Goal: Find contact information: Find contact information

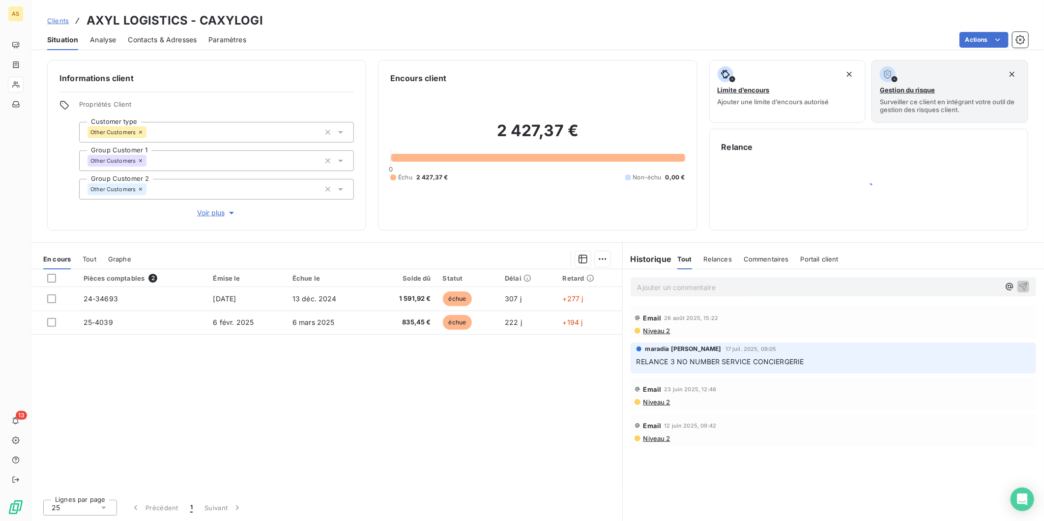
click at [52, 18] on span "Clients" at bounding box center [58, 21] width 22 height 8
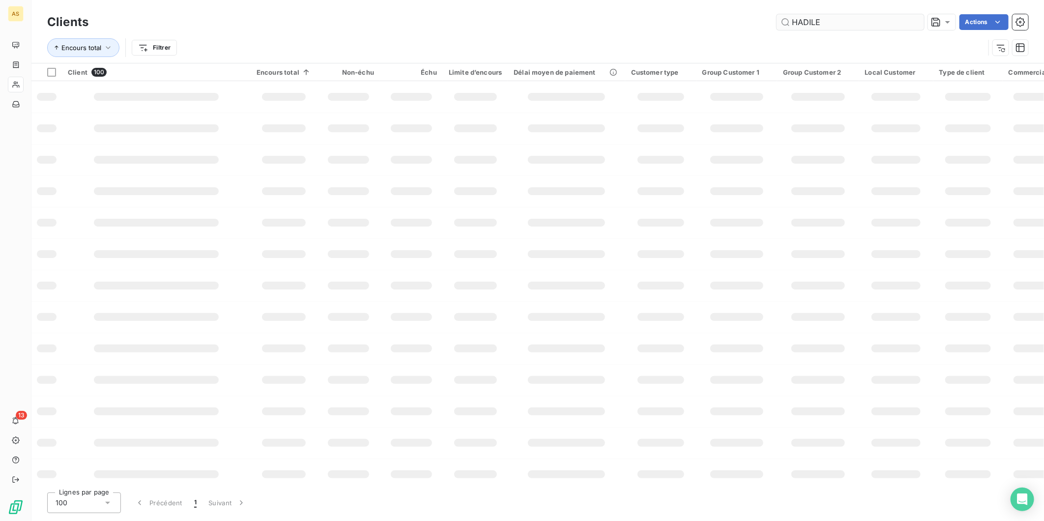
click at [810, 16] on input "HADILE" at bounding box center [850, 22] width 147 height 16
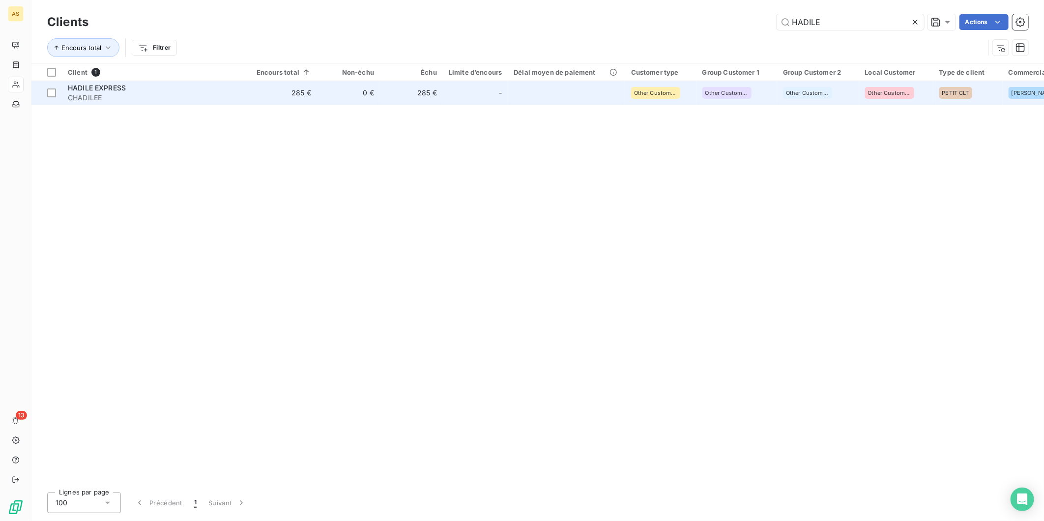
type input "HADILE"
click at [520, 85] on td at bounding box center [566, 93] width 117 height 24
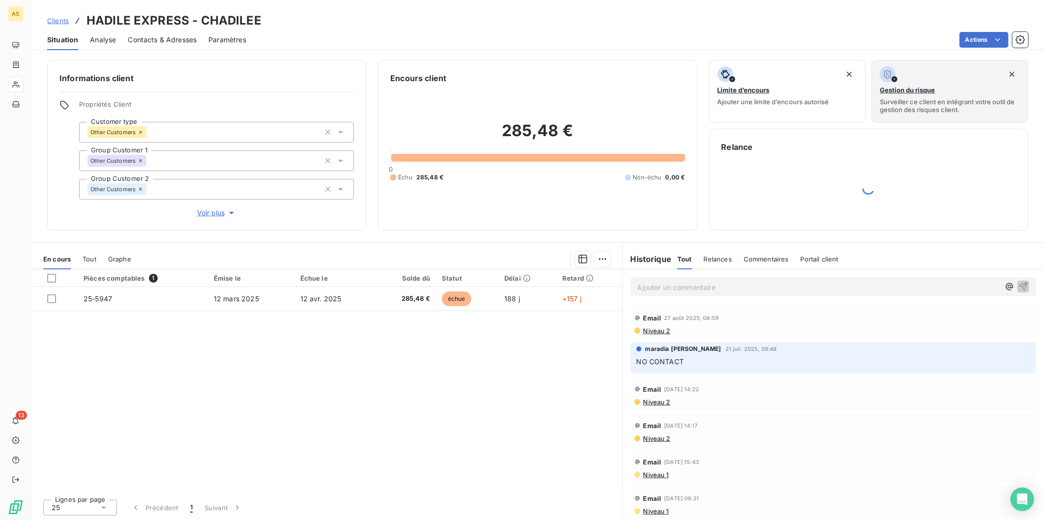
click at [159, 38] on span "Contacts & Adresses" at bounding box center [162, 40] width 69 height 10
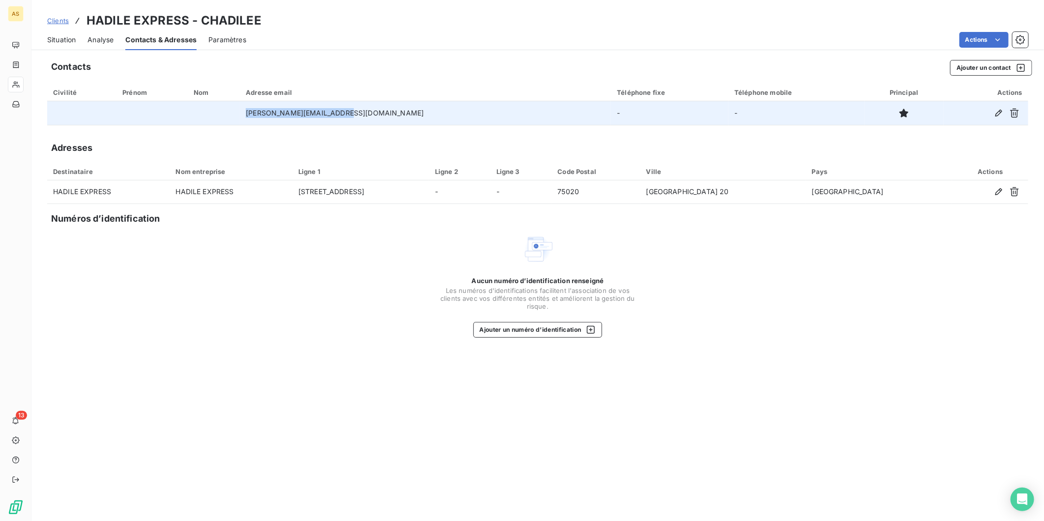
drag, startPoint x: 399, startPoint y: 110, endPoint x: 247, endPoint y: 113, distance: 151.9
click at [247, 113] on tr "[PERSON_NAME][EMAIL_ADDRESS][DOMAIN_NAME] - -" at bounding box center [537, 113] width 981 height 24
copy tr "[PERSON_NAME][EMAIL_ADDRESS][DOMAIN_NAME]"
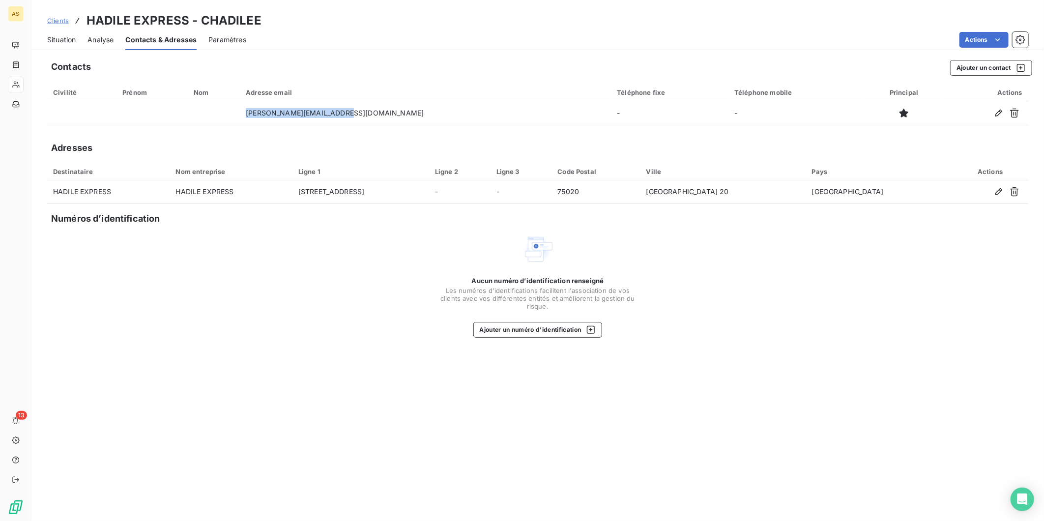
click at [65, 31] on div "Situation" at bounding box center [61, 39] width 29 height 21
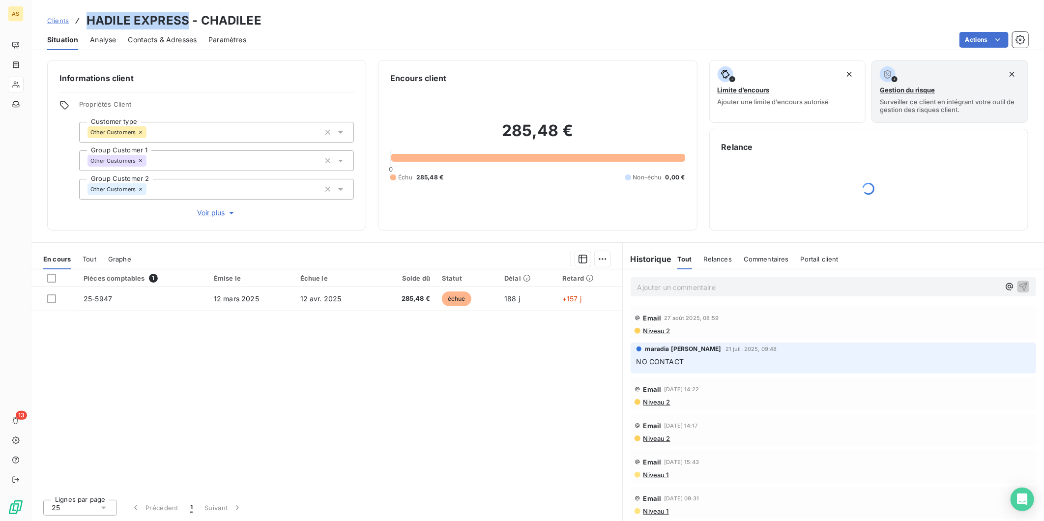
drag, startPoint x: 183, startPoint y: 20, endPoint x: 82, endPoint y: 27, distance: 101.5
click at [82, 27] on div "Clients HADILE EXPRESS - CHADILEE" at bounding box center [154, 21] width 214 height 18
copy h3 "HADILE EXPRESS"
click at [153, 37] on span "Contacts & Adresses" at bounding box center [162, 40] width 69 height 10
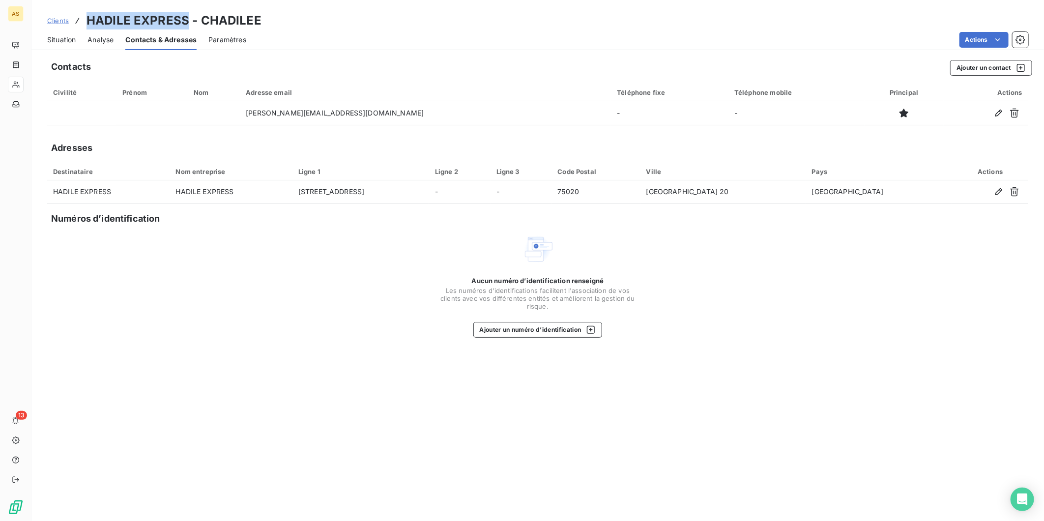
click at [75, 36] on span "Situation" at bounding box center [61, 40] width 29 height 10
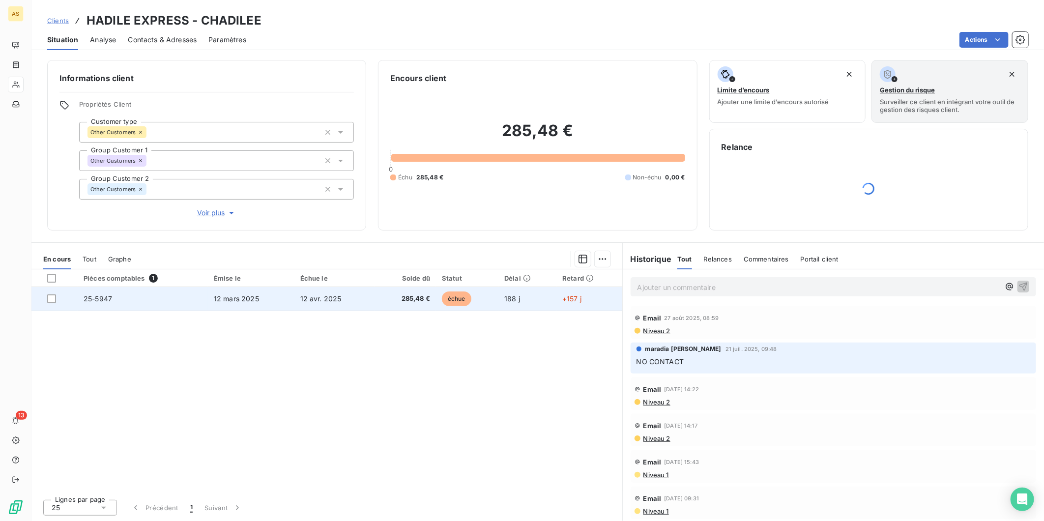
click at [282, 297] on td "12 mars 2025" at bounding box center [251, 299] width 87 height 24
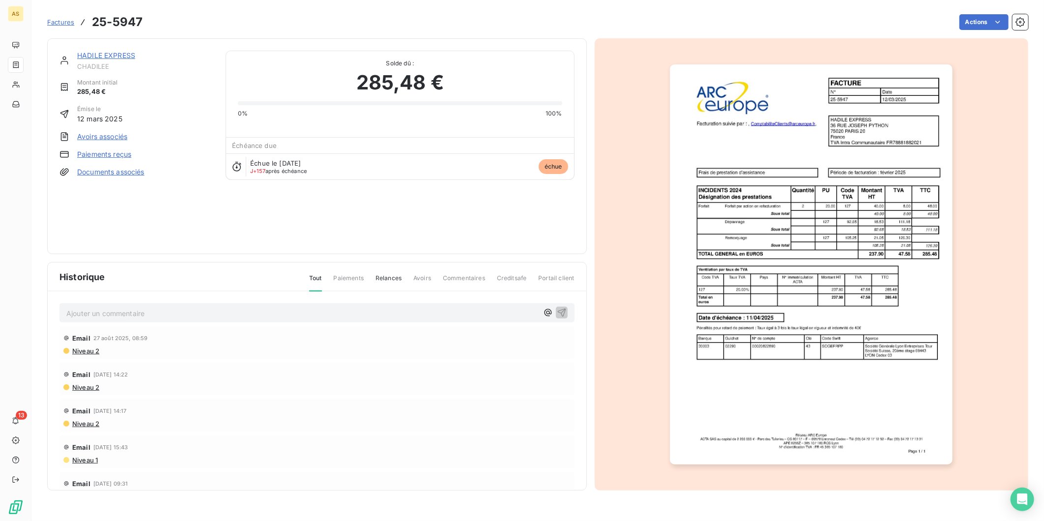
click at [805, 292] on img "button" at bounding box center [811, 264] width 283 height 400
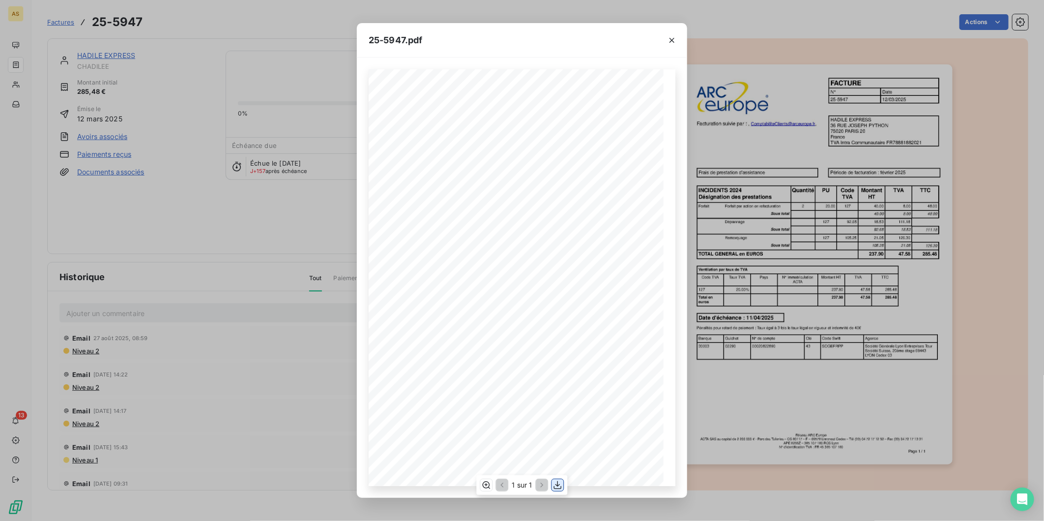
click at [556, 484] on icon "button" at bounding box center [558, 485] width 10 height 10
click at [215, 70] on div "25-5947.pdf FACTURE N° Date 25-5947 [DATE] HADILE EXPRESS [STREET_ADDRESS] TVA …" at bounding box center [522, 260] width 1044 height 521
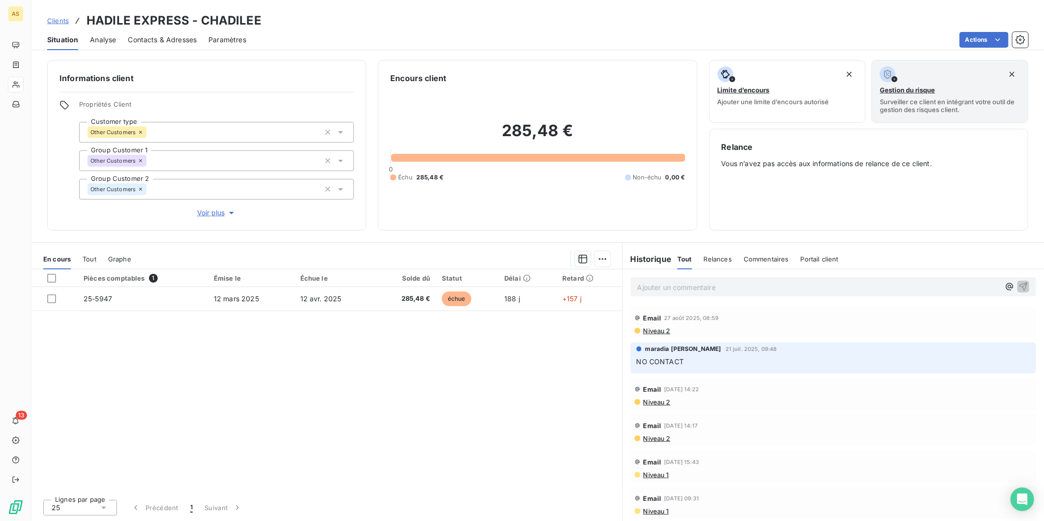
click at [149, 41] on span "Contacts & Adresses" at bounding box center [162, 40] width 69 height 10
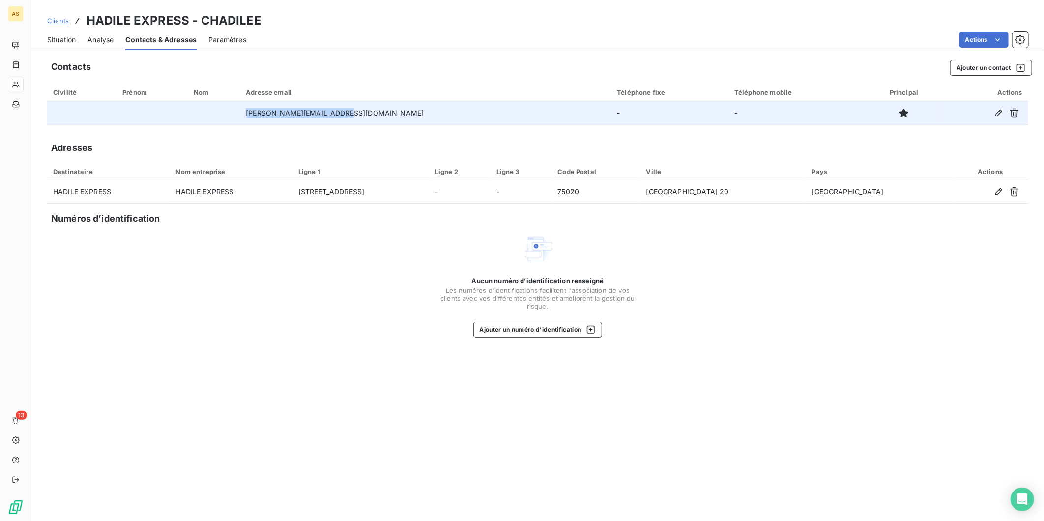
drag, startPoint x: 415, startPoint y: 107, endPoint x: 280, endPoint y: 107, distance: 134.7
click at [280, 107] on tr "[PERSON_NAME][EMAIL_ADDRESS][DOMAIN_NAME] - -" at bounding box center [537, 113] width 981 height 24
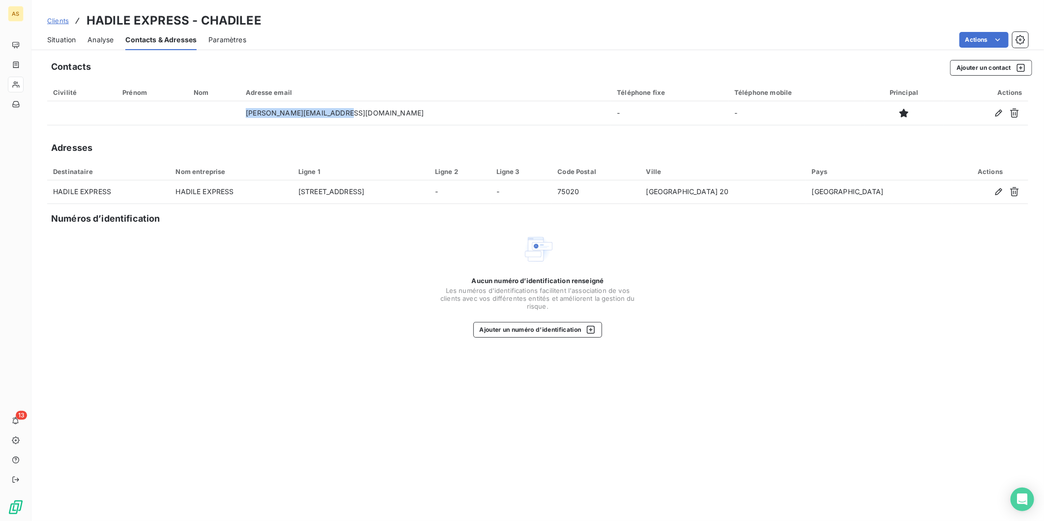
copy tr "[PERSON_NAME][EMAIL_ADDRESS][DOMAIN_NAME]"
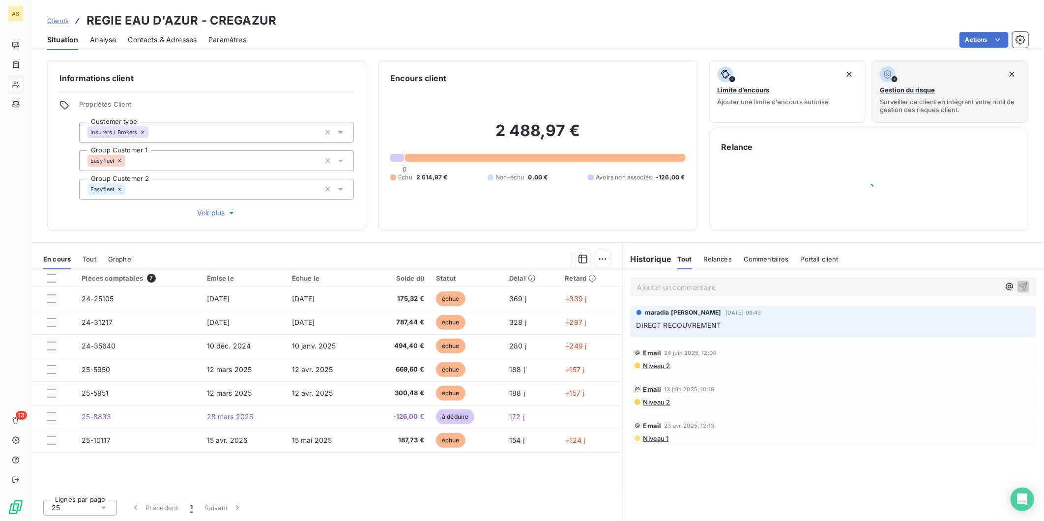
click at [55, 23] on span "Clients" at bounding box center [58, 21] width 22 height 8
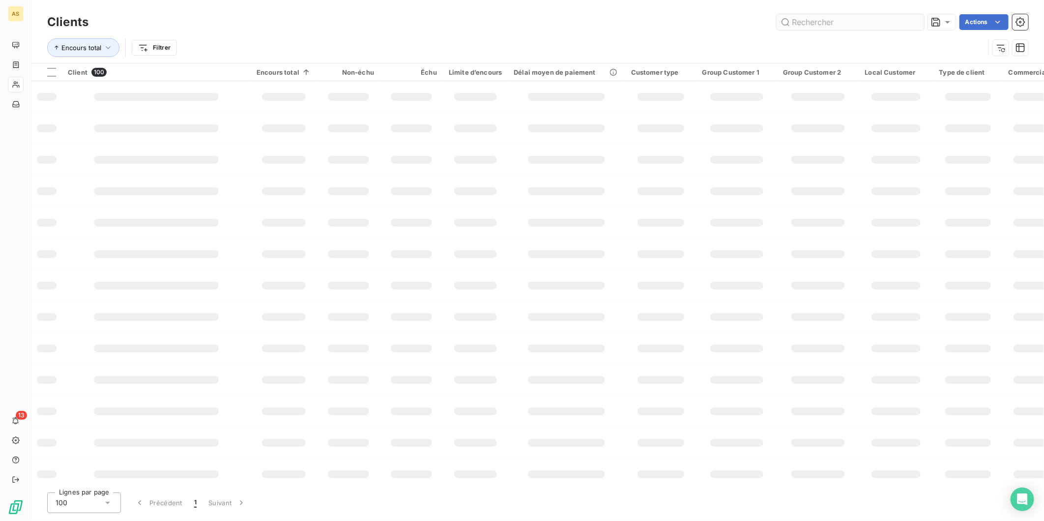
click at [802, 22] on input "text" at bounding box center [850, 22] width 147 height 16
click at [824, 20] on input "text" at bounding box center [850, 22] width 147 height 16
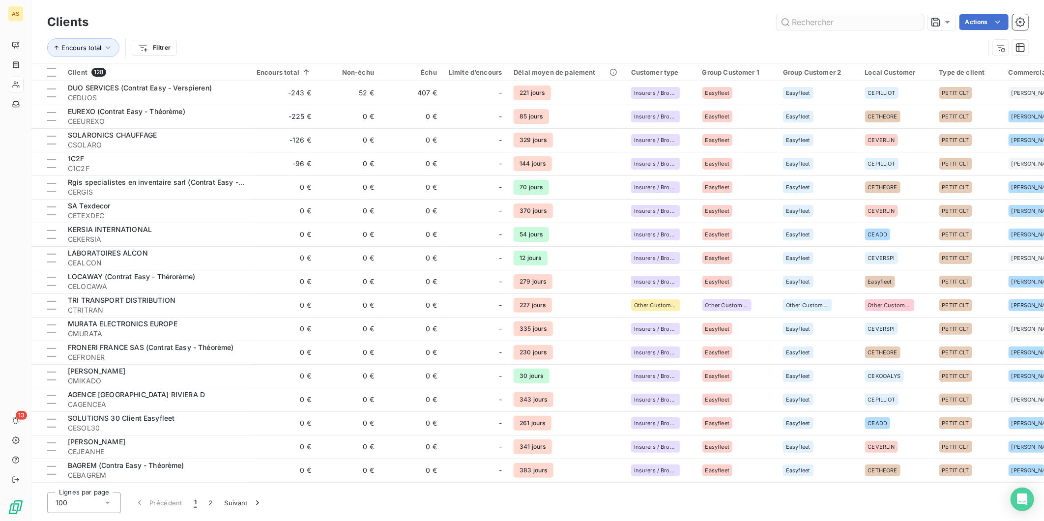
drag, startPoint x: 824, startPoint y: 20, endPoint x: 802, endPoint y: 26, distance: 22.3
click at [804, 23] on input "text" at bounding box center [850, 22] width 147 height 16
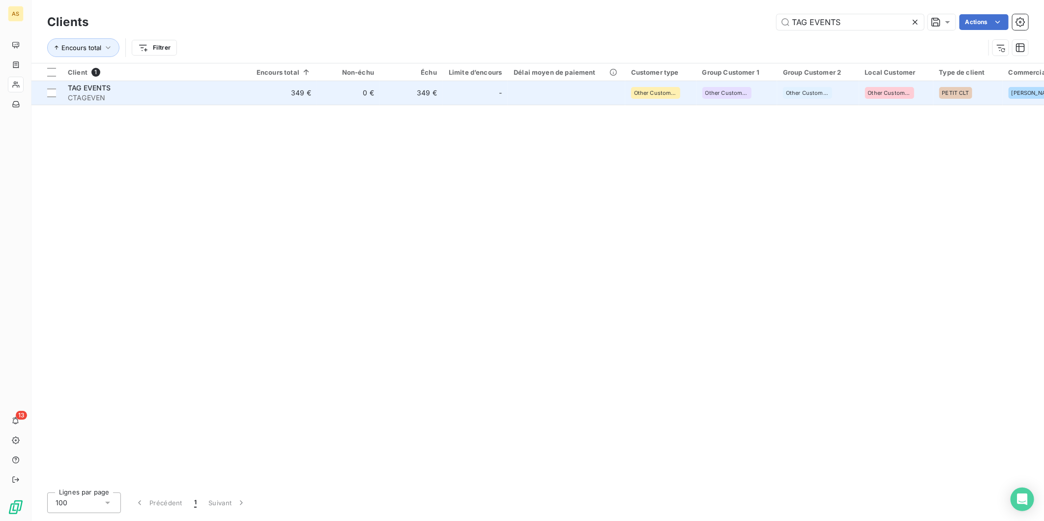
type input "TAG EVENTS"
click at [488, 100] on div at bounding box center [487, 93] width 16 height 16
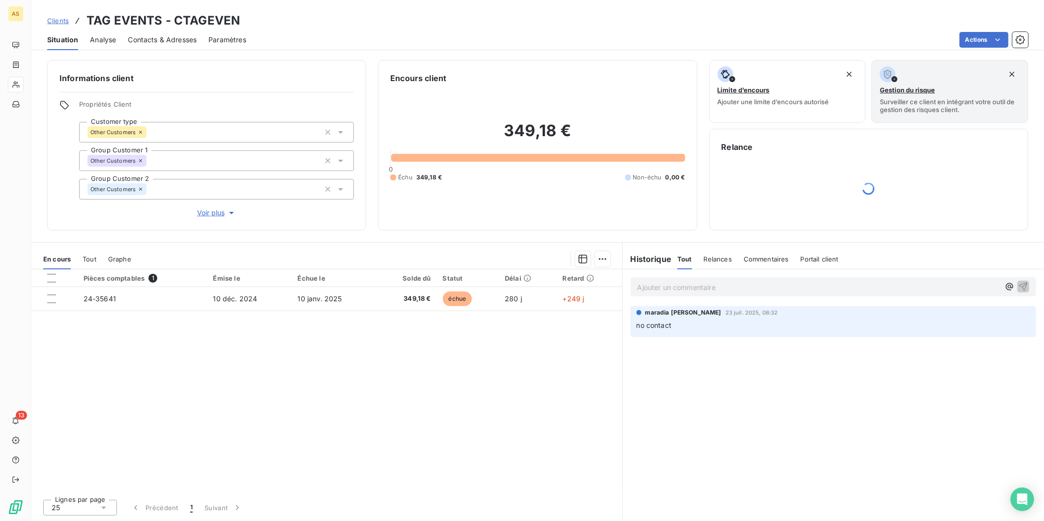
click at [177, 42] on span "Contacts & Adresses" at bounding box center [162, 40] width 69 height 10
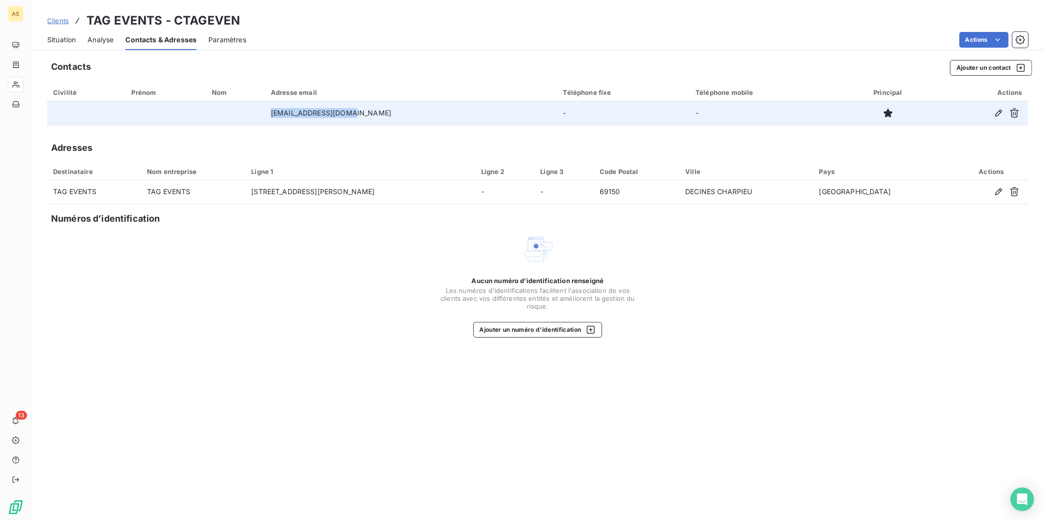
drag, startPoint x: 369, startPoint y: 115, endPoint x: 283, endPoint y: 118, distance: 85.6
click at [284, 118] on tr "tgevents@hotmail.com - -" at bounding box center [537, 113] width 981 height 24
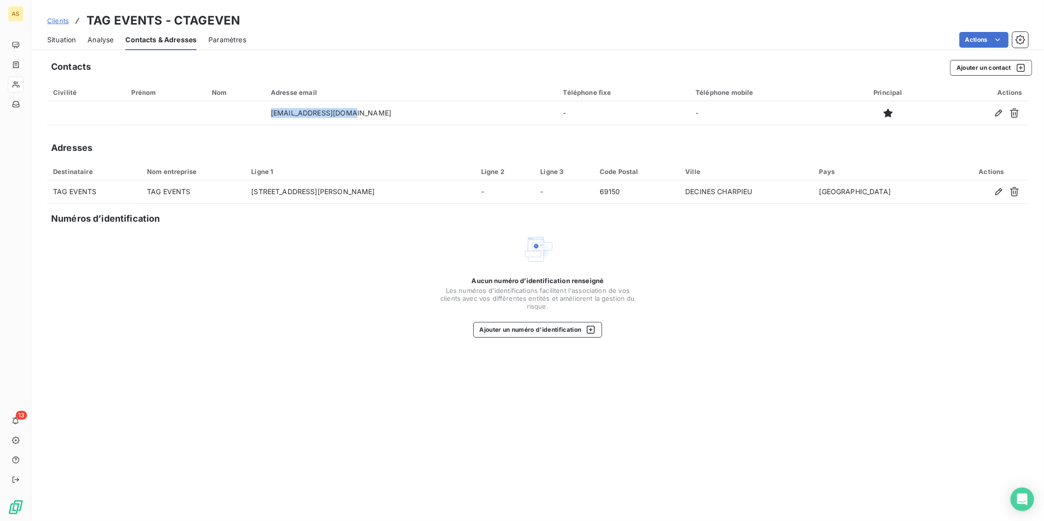
copy tr "tgevents@hotmail.com"
drag, startPoint x: 159, startPoint y: 22, endPoint x: 87, endPoint y: 18, distance: 71.8
click at [87, 18] on h3 "TAG EVENTS - CTAGEVEN" at bounding box center [163, 21] width 153 height 18
copy h3 "TAG EVENTS"
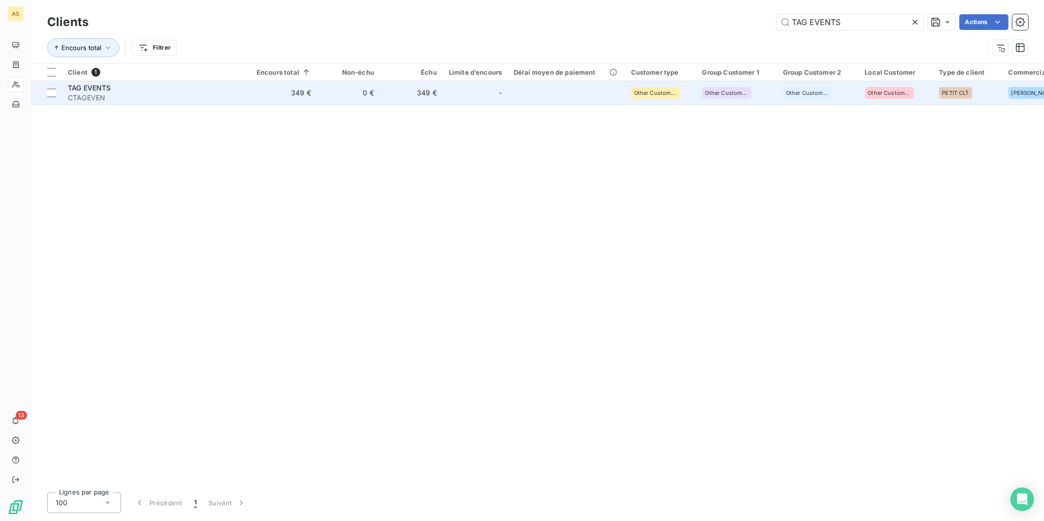
click at [327, 102] on td "0 €" at bounding box center [348, 93] width 63 height 24
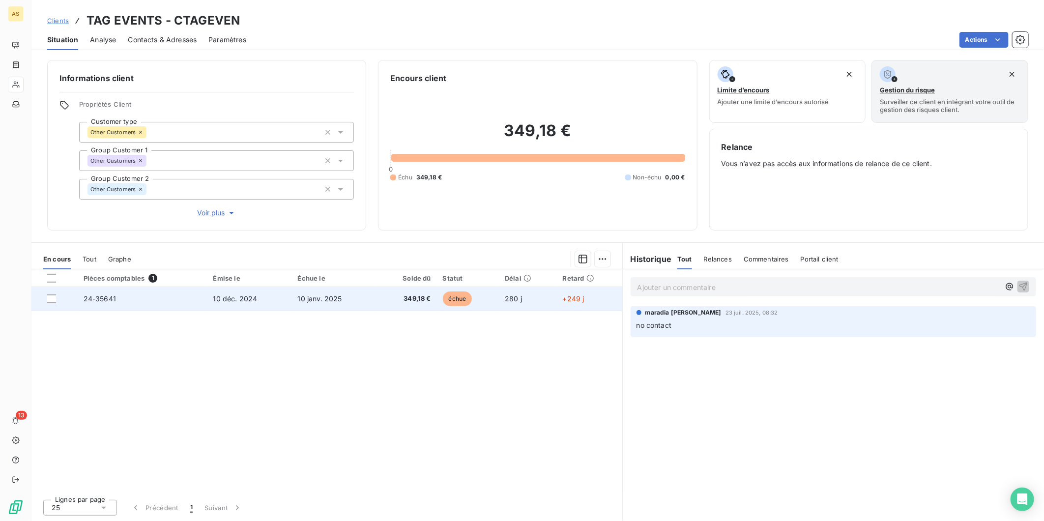
click at [300, 301] on span "10 janv. 2025" at bounding box center [320, 298] width 44 height 8
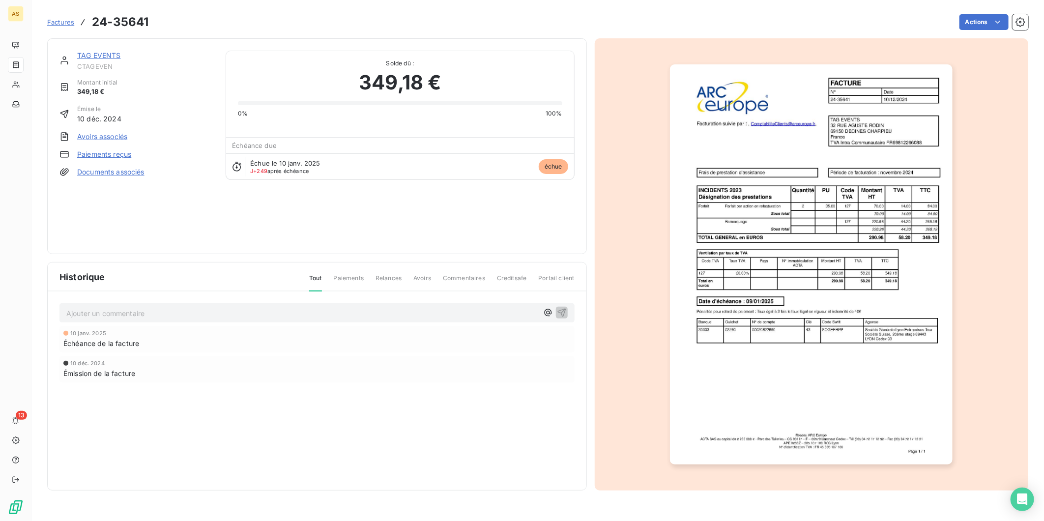
click at [763, 295] on img "button" at bounding box center [811, 264] width 283 height 400
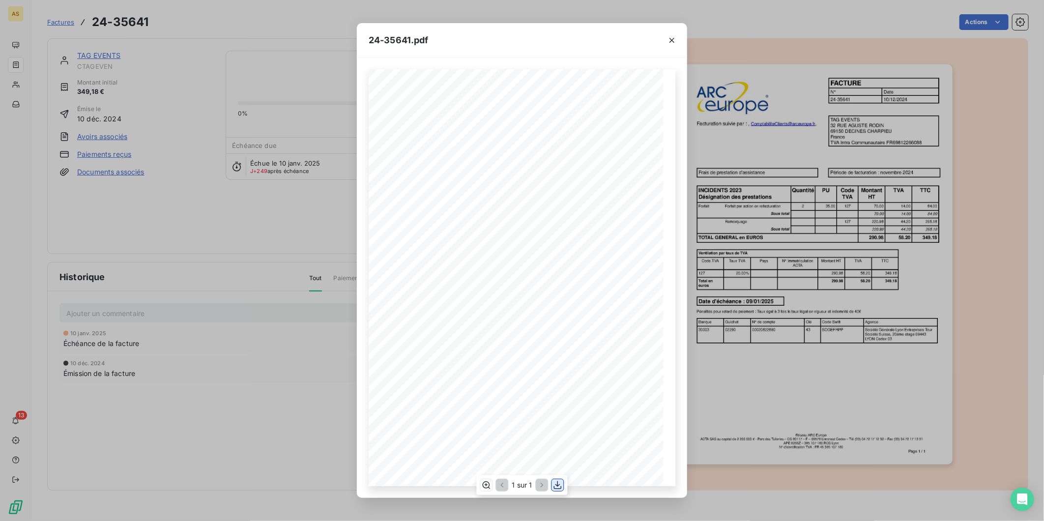
click at [559, 484] on icon "button" at bounding box center [558, 485] width 10 height 10
click at [672, 38] on icon "button" at bounding box center [672, 40] width 10 height 10
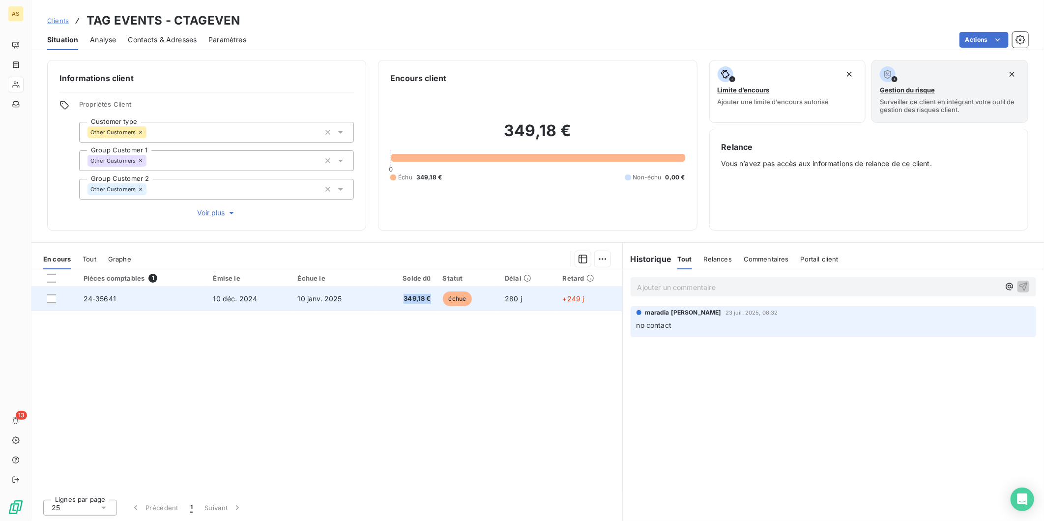
drag, startPoint x: 405, startPoint y: 300, endPoint x: 429, endPoint y: 300, distance: 24.6
click at [429, 300] on span "349,18 €" at bounding box center [406, 299] width 49 height 10
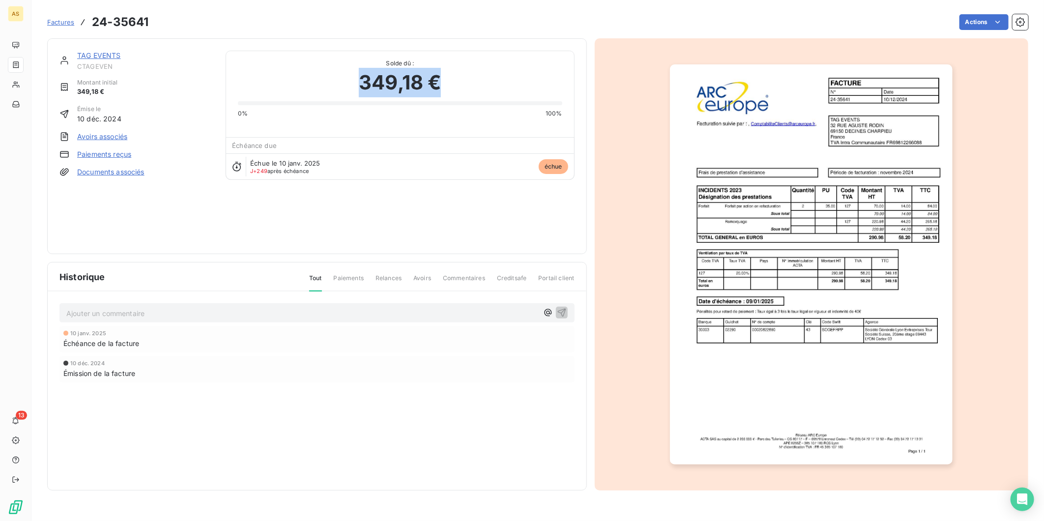
drag, startPoint x: 447, startPoint y: 88, endPoint x: 362, endPoint y: 86, distance: 85.1
click at [362, 86] on div "349,18 €" at bounding box center [400, 82] width 324 height 29
copy span "349,18 €"
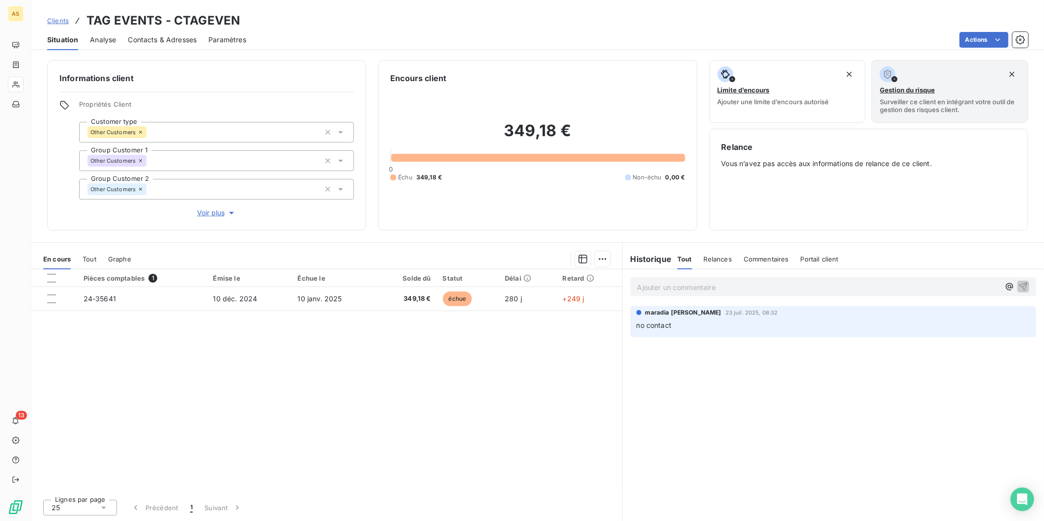
click at [179, 40] on span "Contacts & Adresses" at bounding box center [162, 40] width 69 height 10
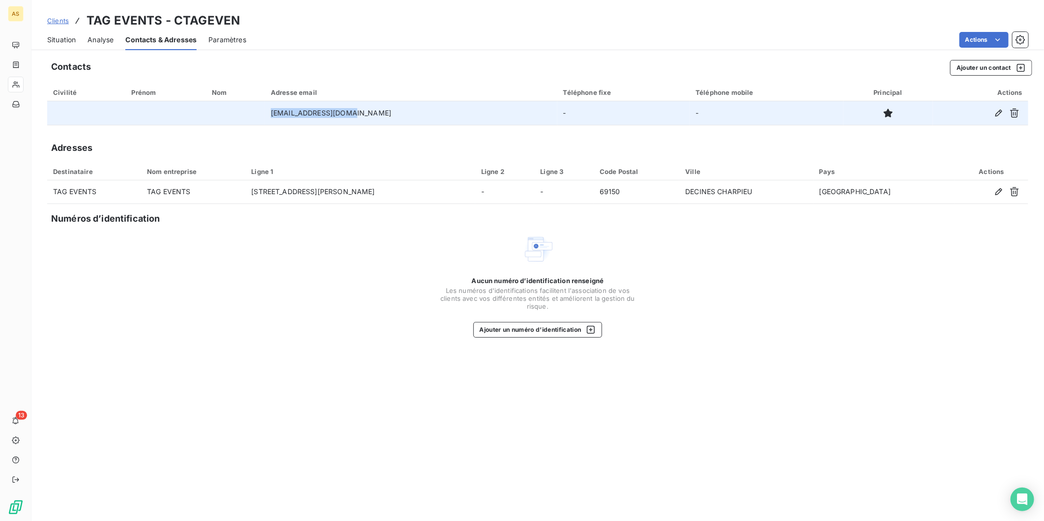
drag, startPoint x: 368, startPoint y: 113, endPoint x: 287, endPoint y: 109, distance: 81.2
click at [287, 109] on tr "tgevents@hotmail.com - -" at bounding box center [537, 113] width 981 height 24
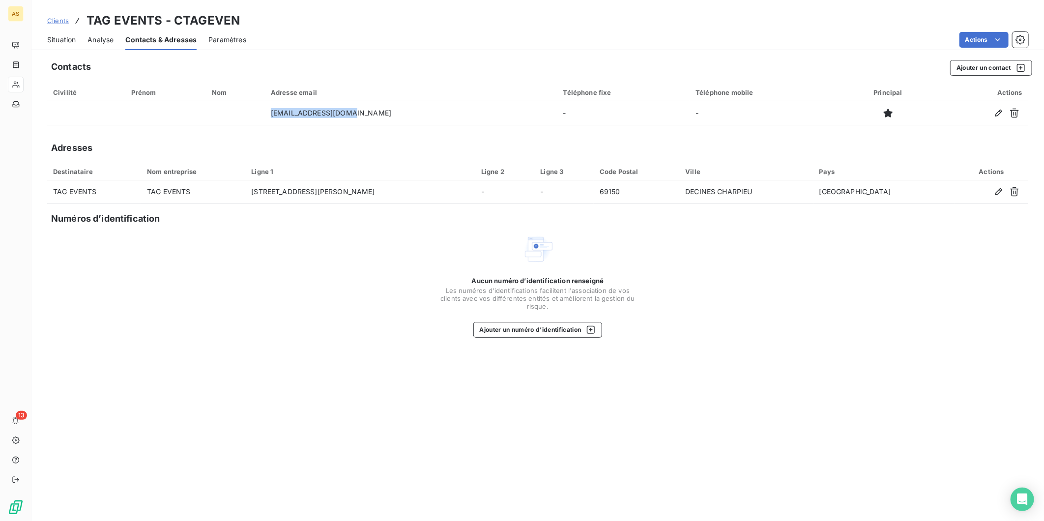
copy tr "tgevents@hotmail.com"
